Goal: Find specific page/section: Find specific page/section

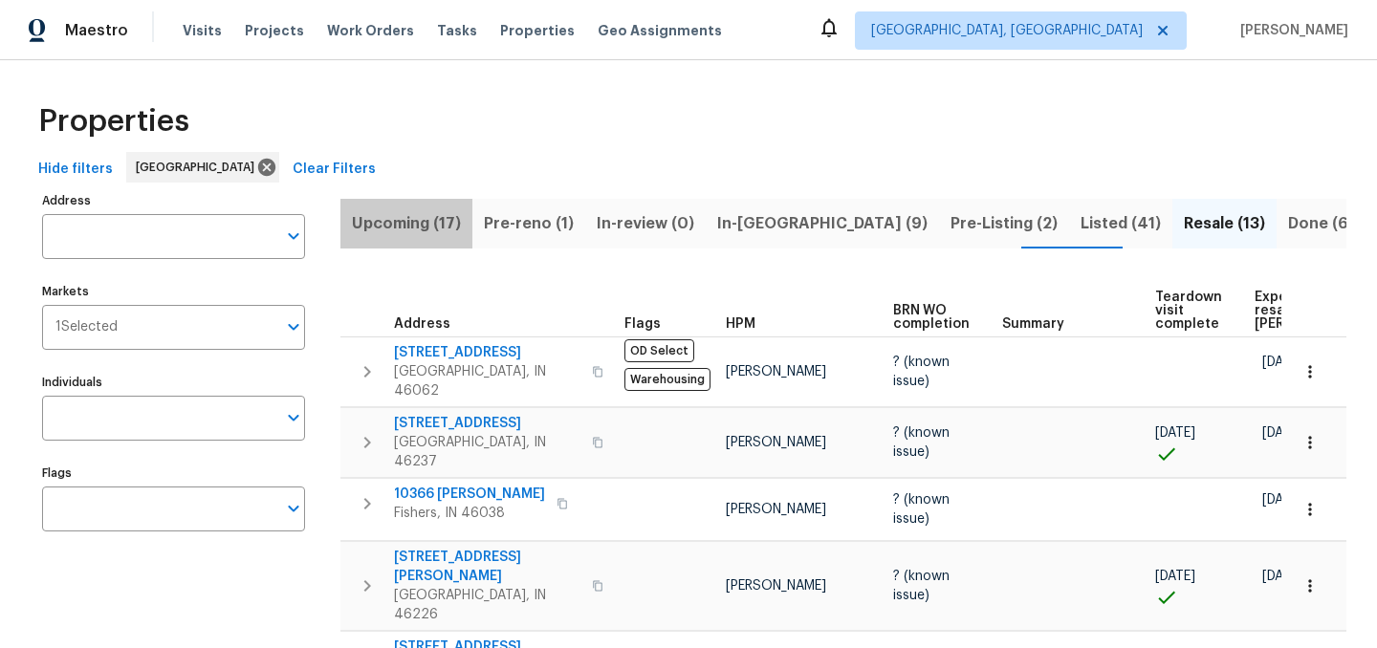
click at [407, 226] on span "Upcoming (17)" at bounding box center [406, 223] width 109 height 27
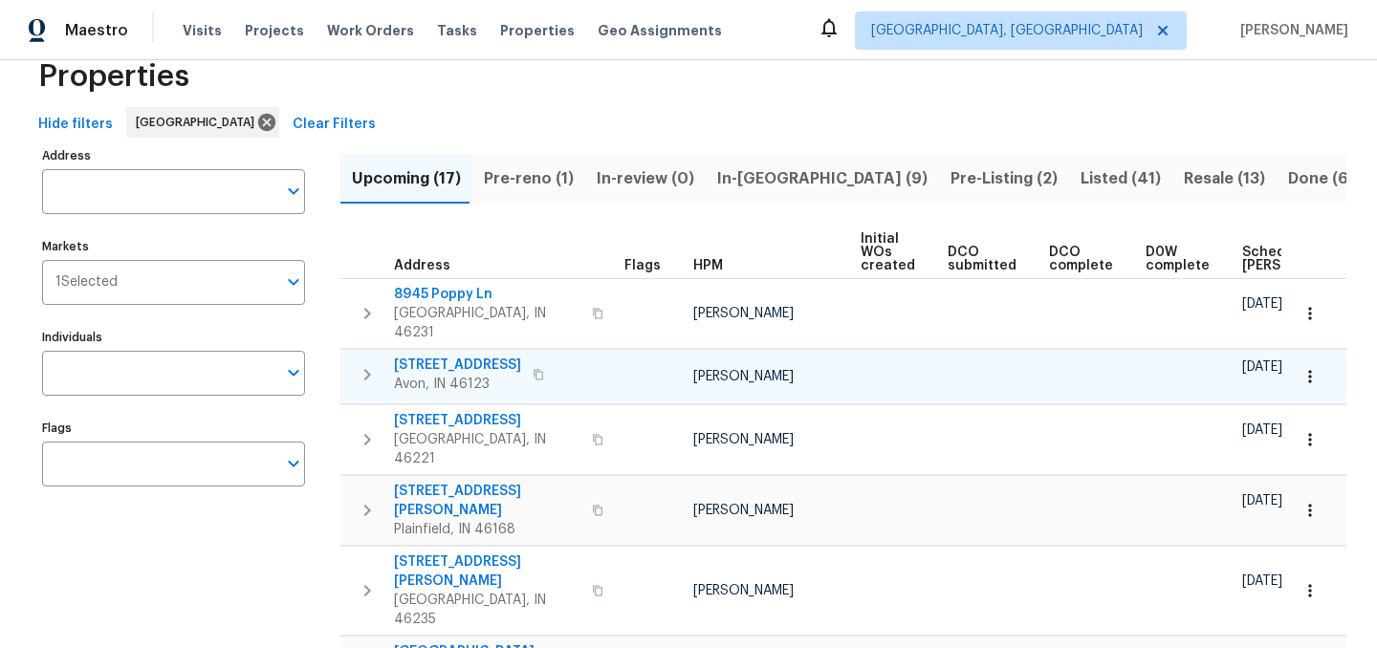
scroll to position [0, 210]
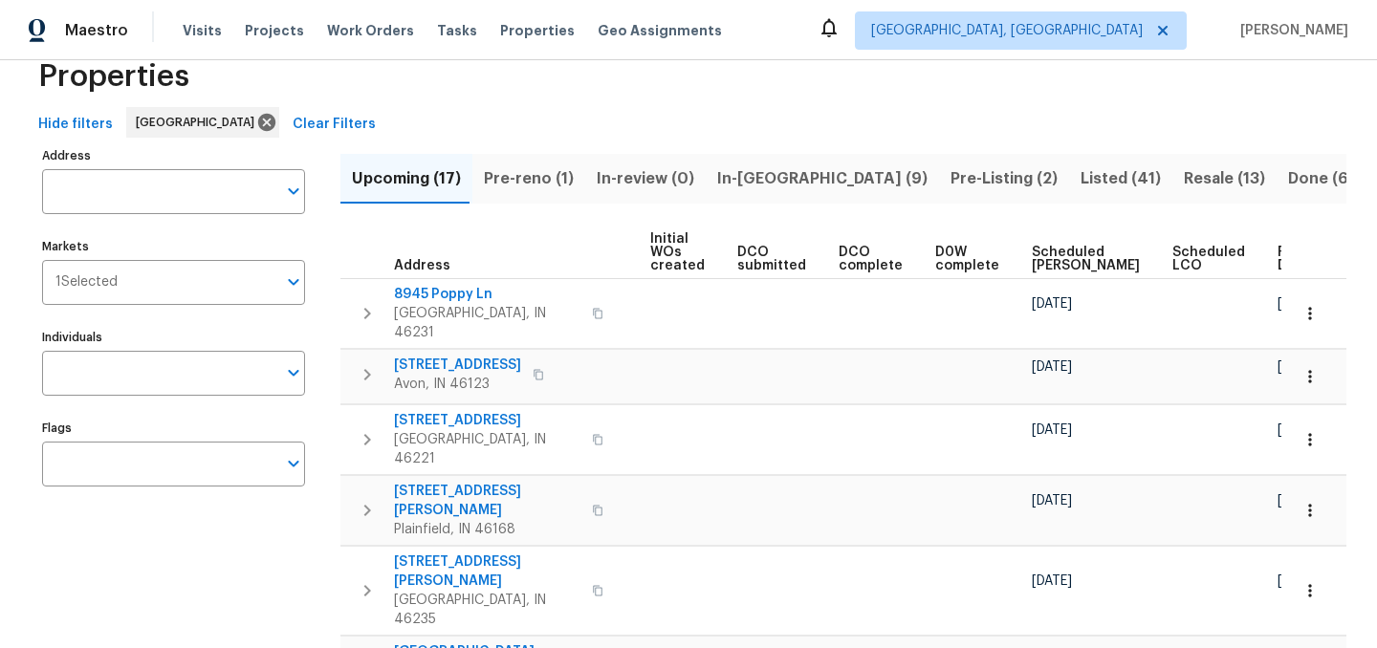
click at [1277, 260] on span "Ready Date" at bounding box center [1298, 259] width 42 height 27
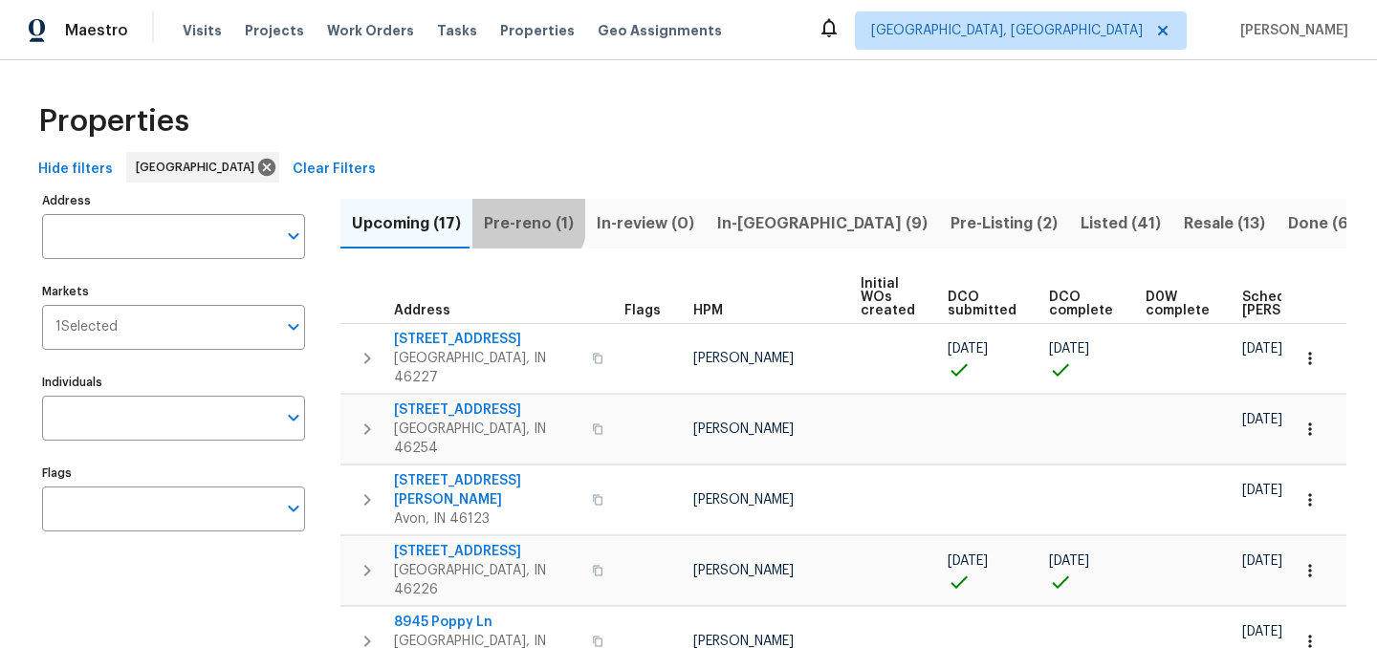
click at [507, 216] on span "Pre-reno (1)" at bounding box center [529, 223] width 90 height 27
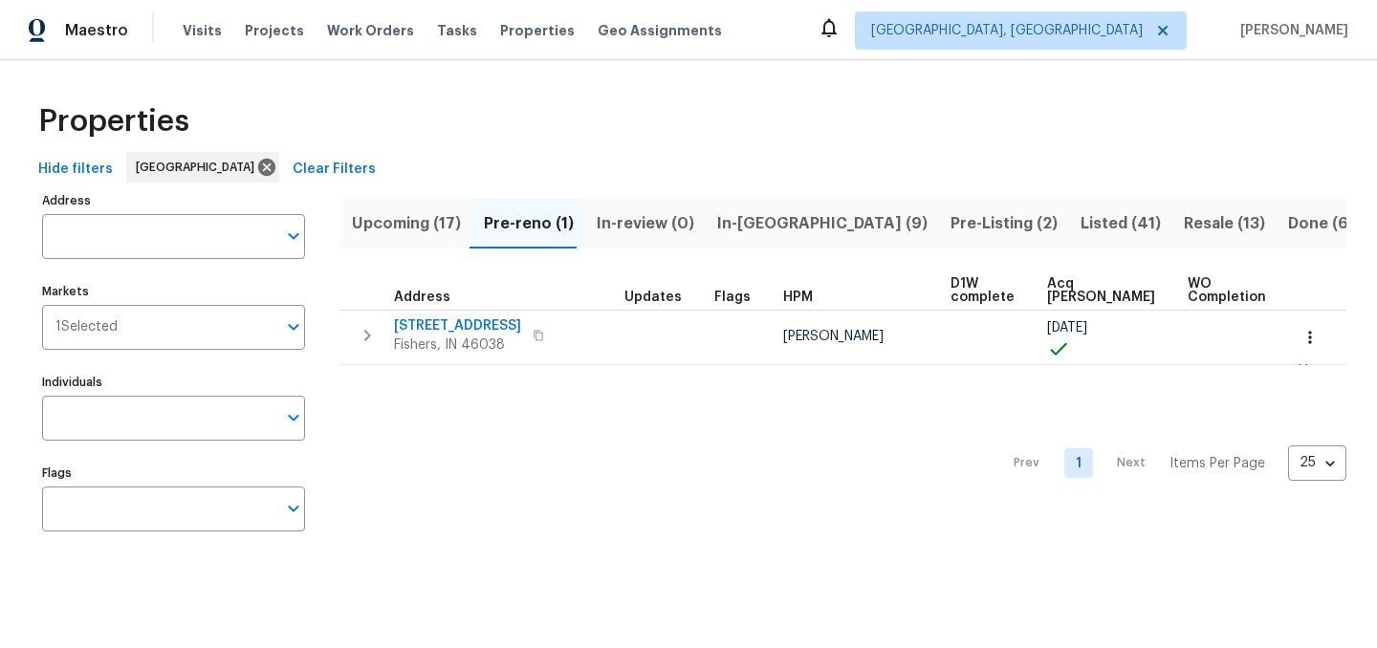
click at [418, 223] on span "Upcoming (17)" at bounding box center [406, 223] width 109 height 27
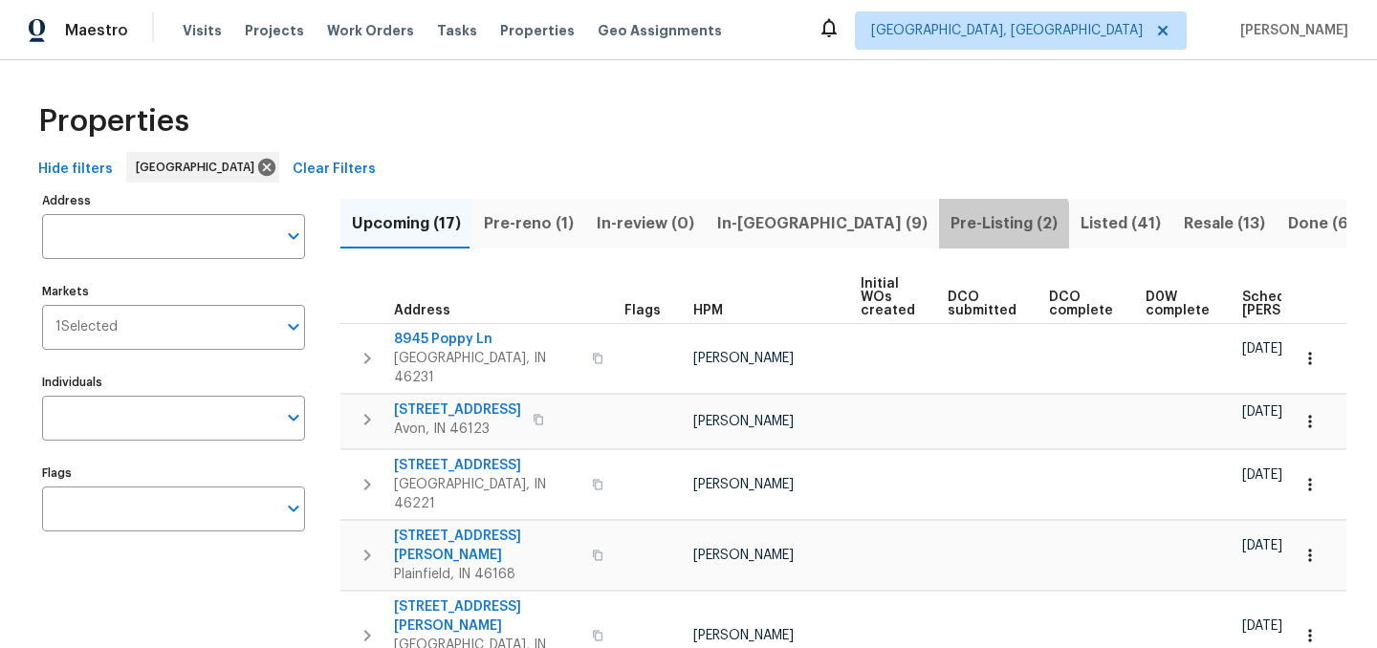
click at [950, 229] on span "Pre-Listing (2)" at bounding box center [1003, 223] width 107 height 27
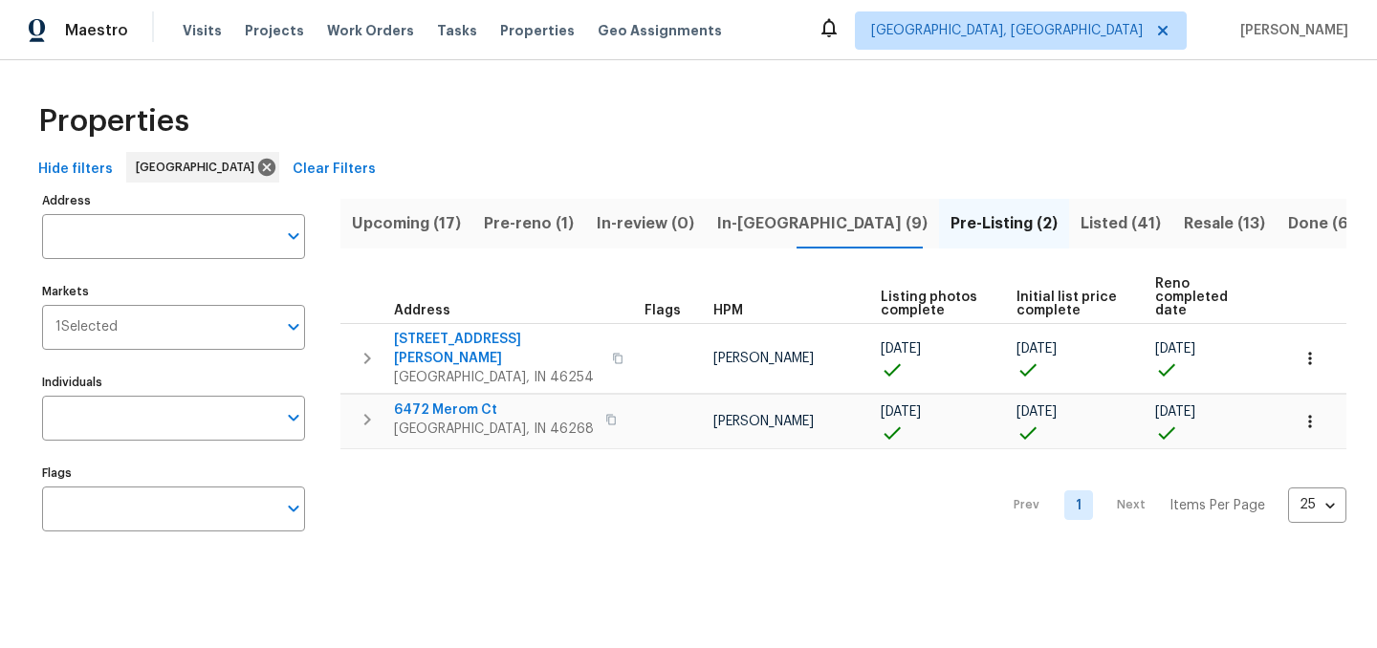
click at [409, 221] on span "Upcoming (17)" at bounding box center [406, 223] width 109 height 27
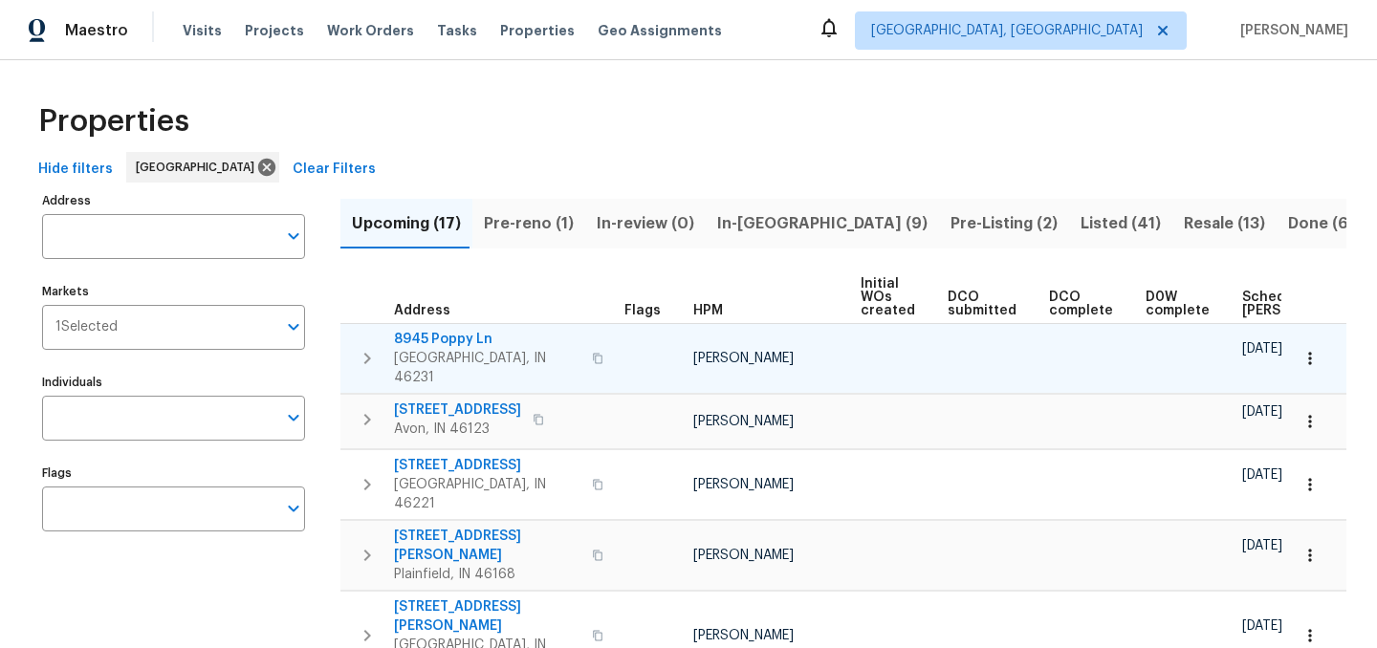
scroll to position [0, 210]
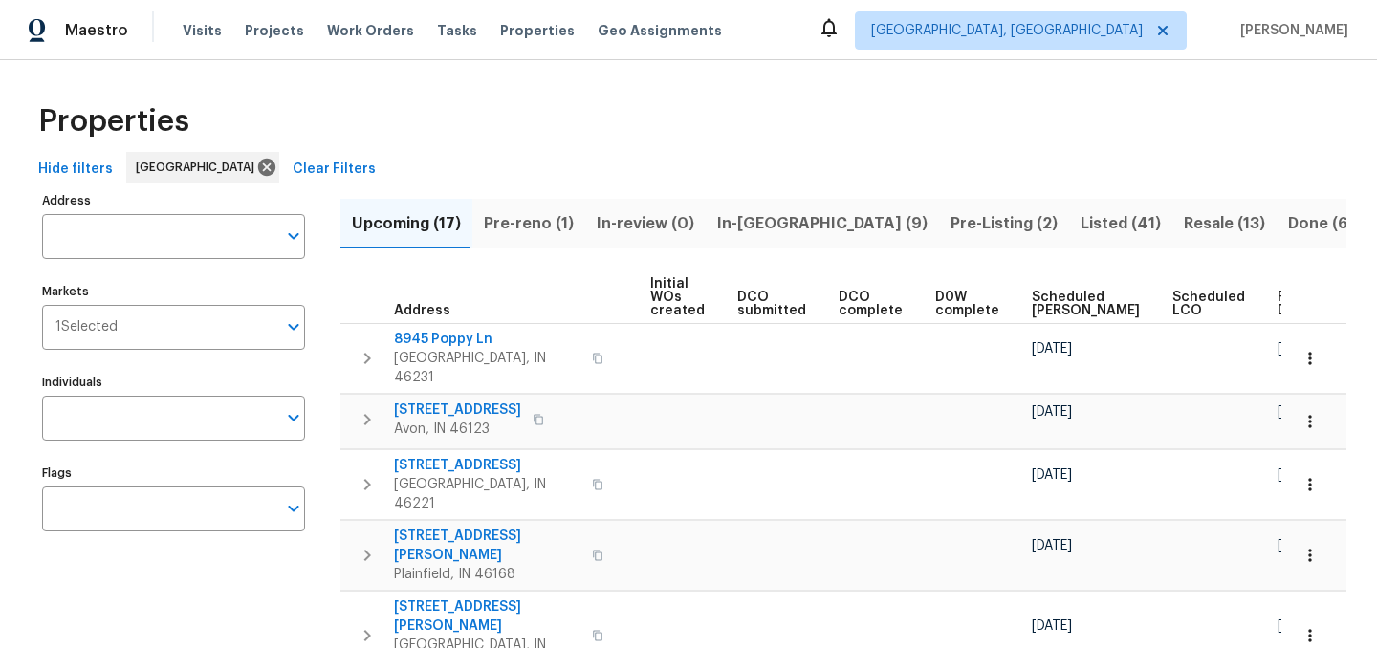
click at [1277, 296] on span "Ready Date" at bounding box center [1298, 304] width 42 height 27
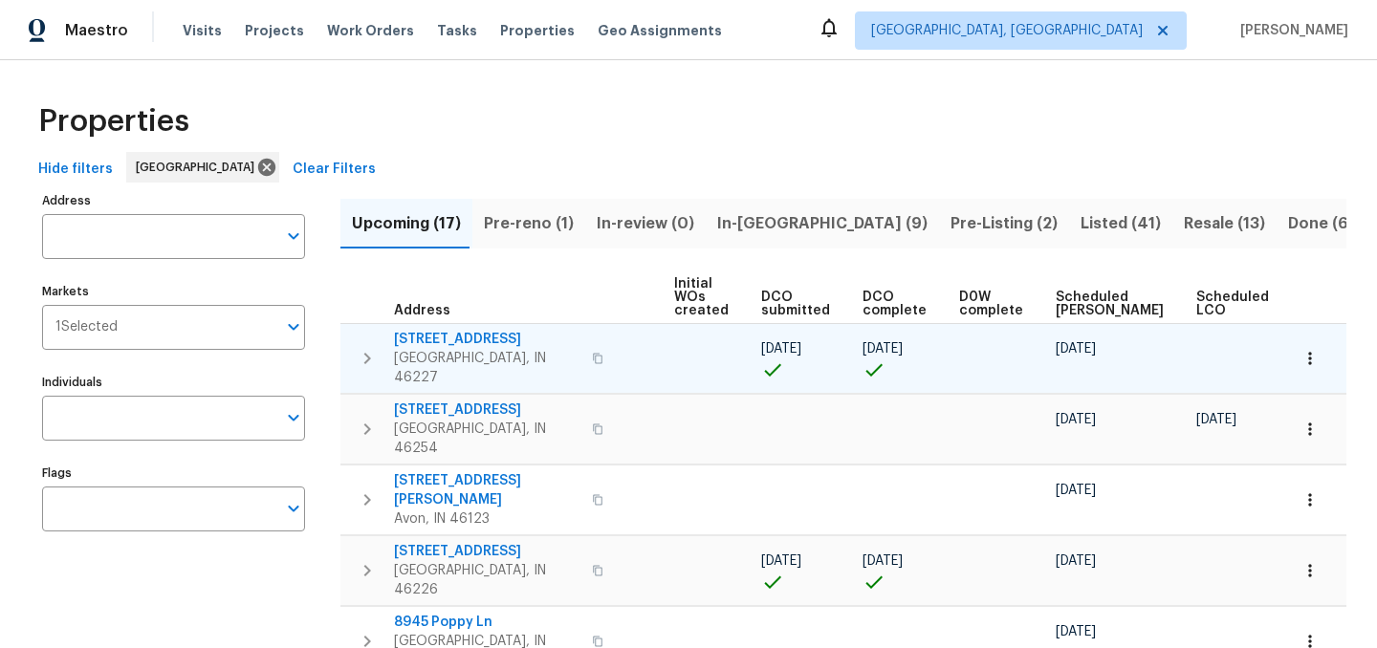
scroll to position [0, 232]
